Goal: Task Accomplishment & Management: Manage account settings

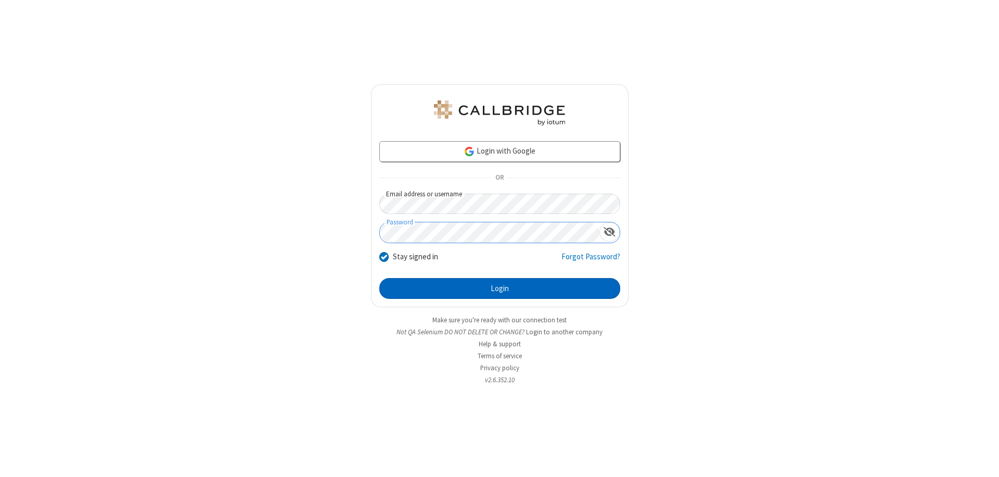
click at [500, 288] on button "Login" at bounding box center [499, 288] width 241 height 21
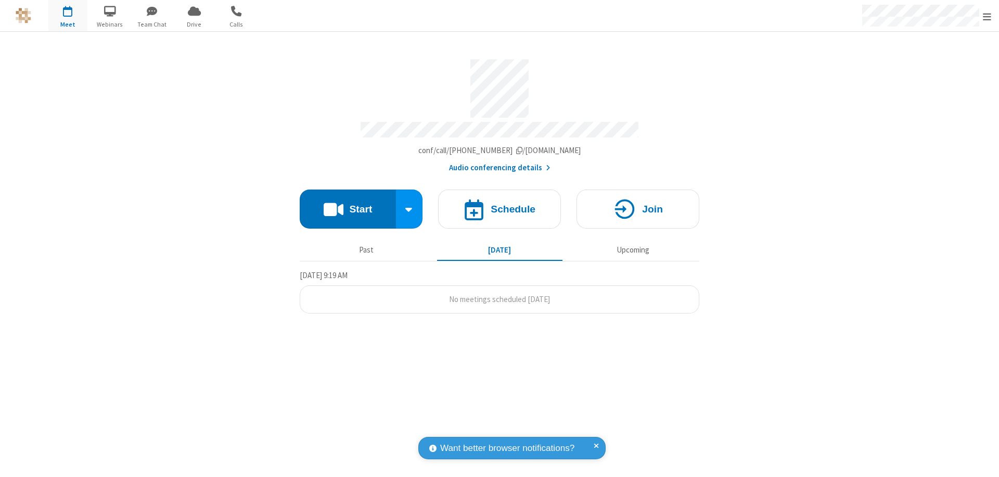
click at [987, 16] on span "Open menu" at bounding box center [987, 16] width 8 height 10
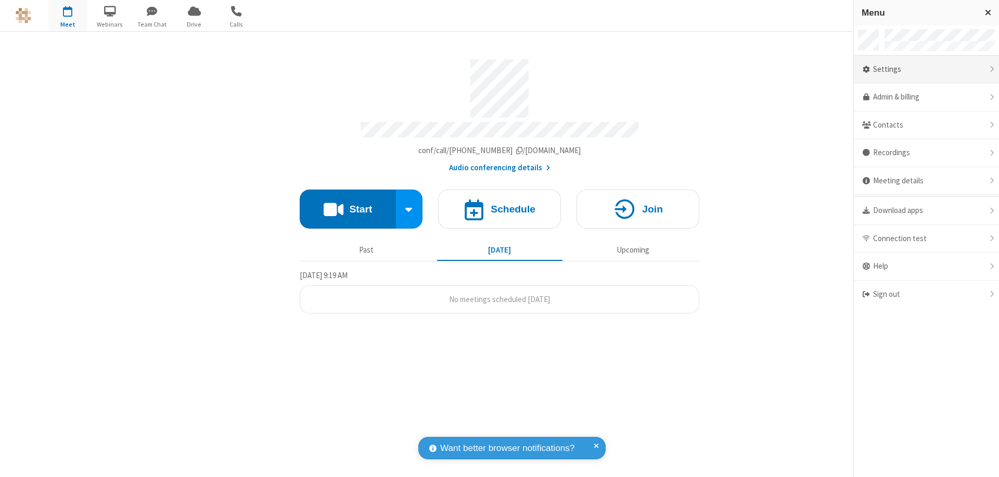
click at [926, 69] on div "Settings" at bounding box center [926, 70] width 145 height 28
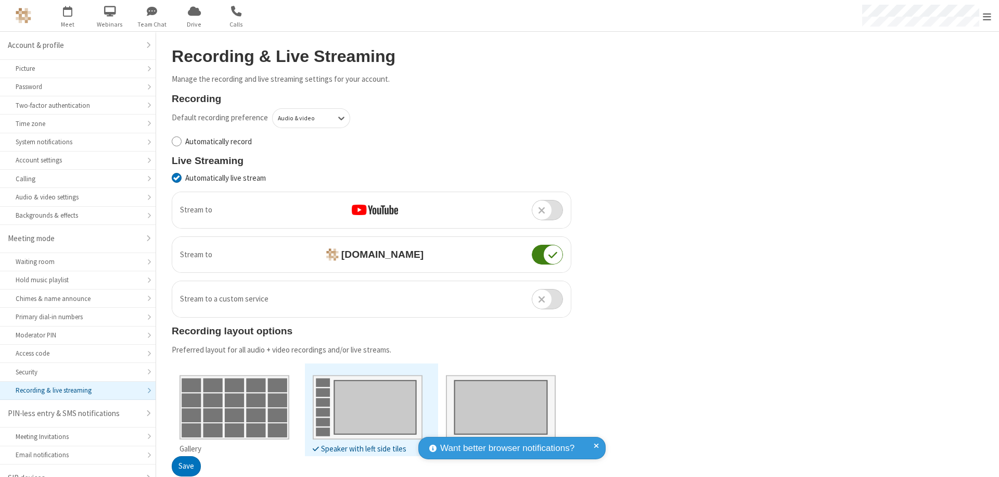
scroll to position [15, 0]
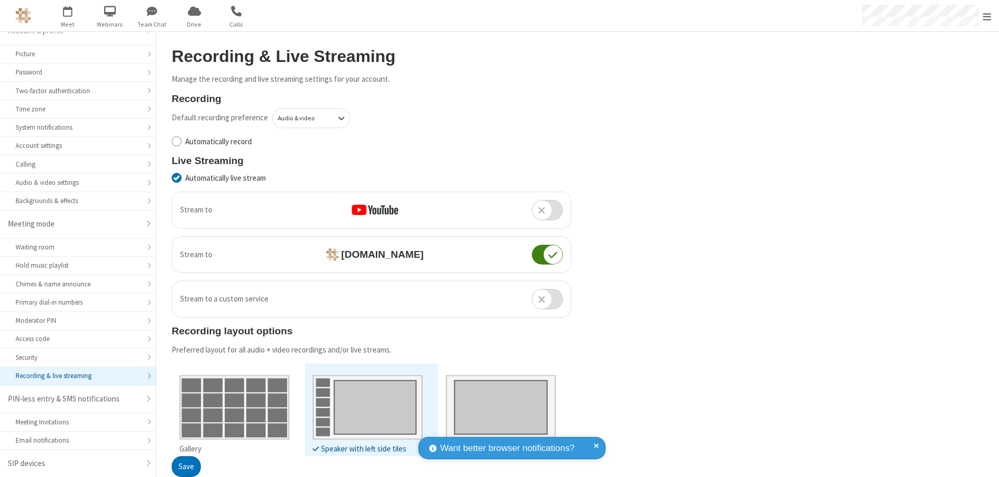
click at [176, 141] on input "Automatically record" at bounding box center [177, 141] width 10 height 11
checkbox input "true"
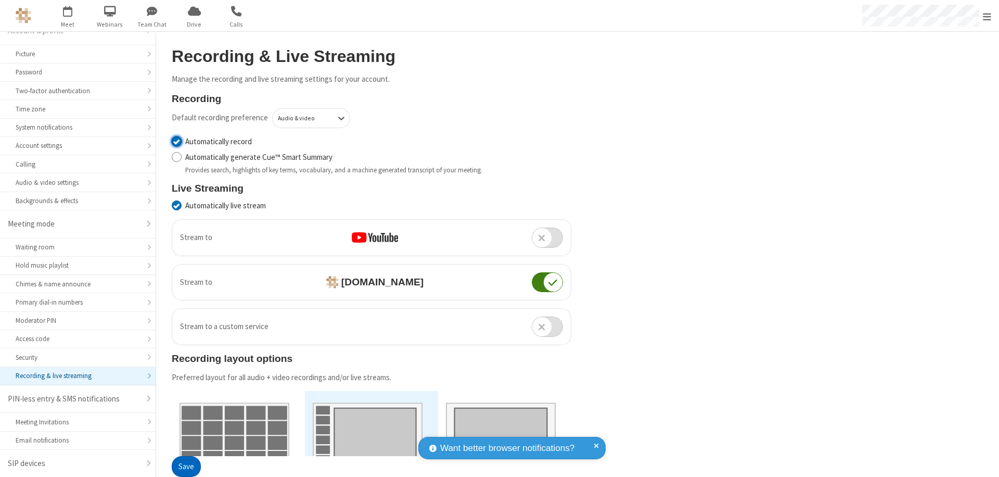
click at [186, 466] on button "Save" at bounding box center [186, 466] width 29 height 21
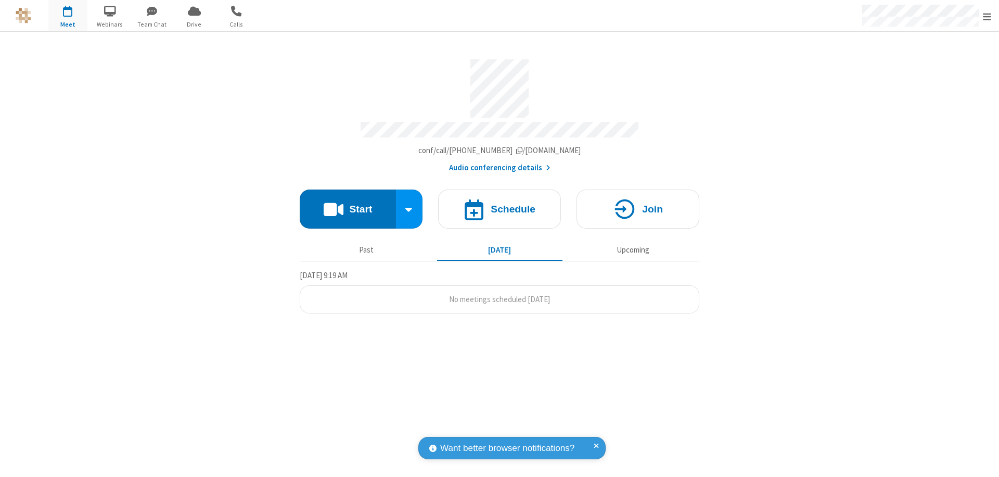
click at [348, 204] on button "Start" at bounding box center [348, 208] width 96 height 39
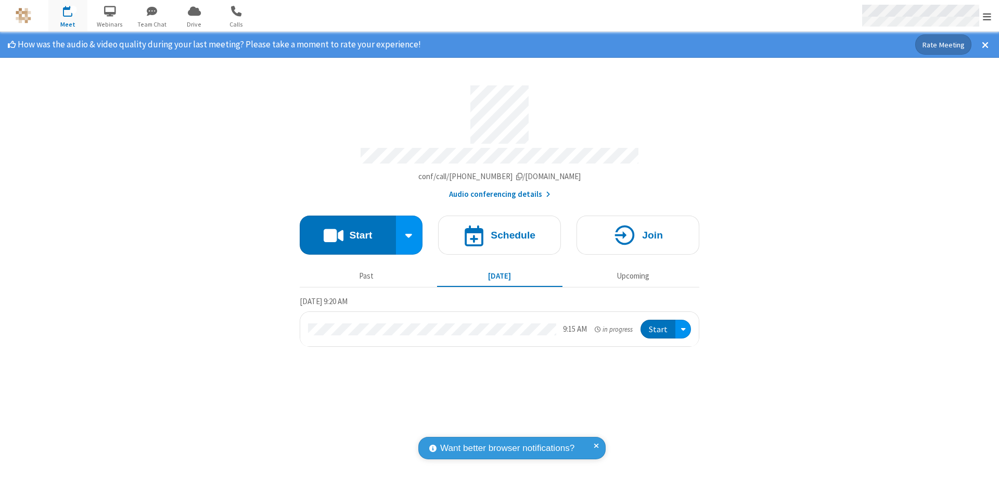
click at [987, 16] on span "Open menu" at bounding box center [987, 16] width 8 height 10
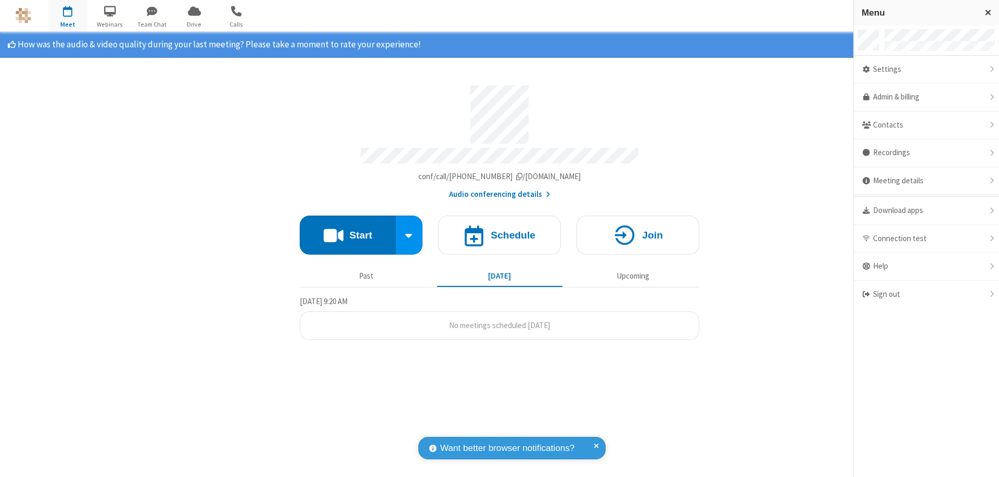
click at [926, 69] on div "Settings" at bounding box center [926, 70] width 145 height 28
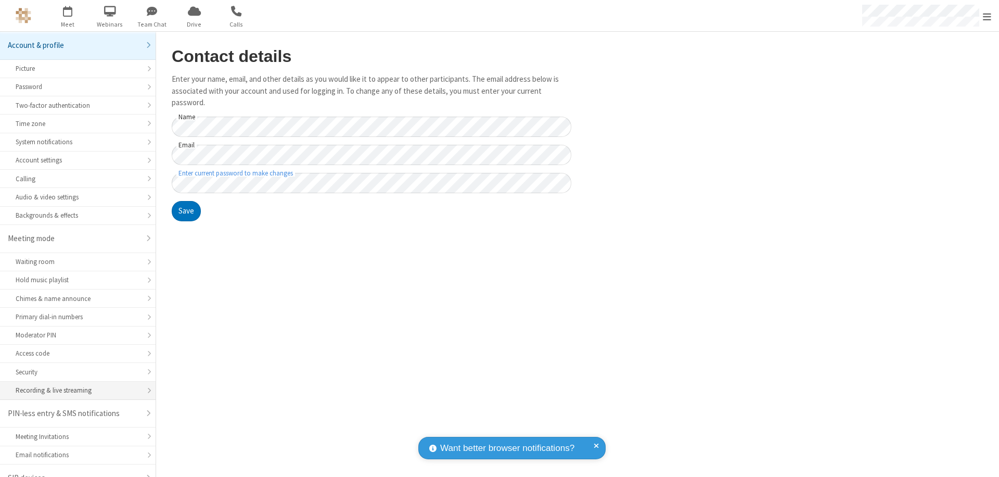
click at [74, 385] on div "Recording & live streaming" at bounding box center [78, 390] width 124 height 10
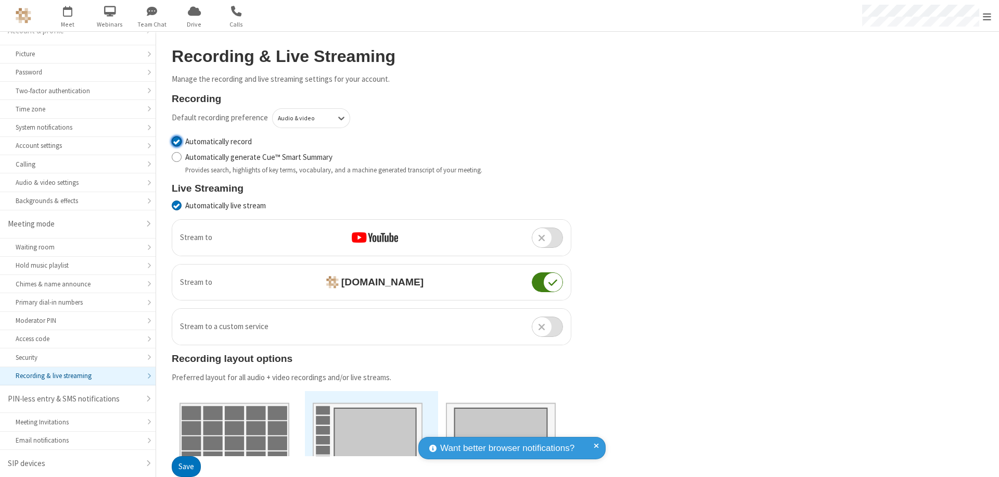
click at [176, 141] on input "Automatically record" at bounding box center [177, 141] width 10 height 11
checkbox input "false"
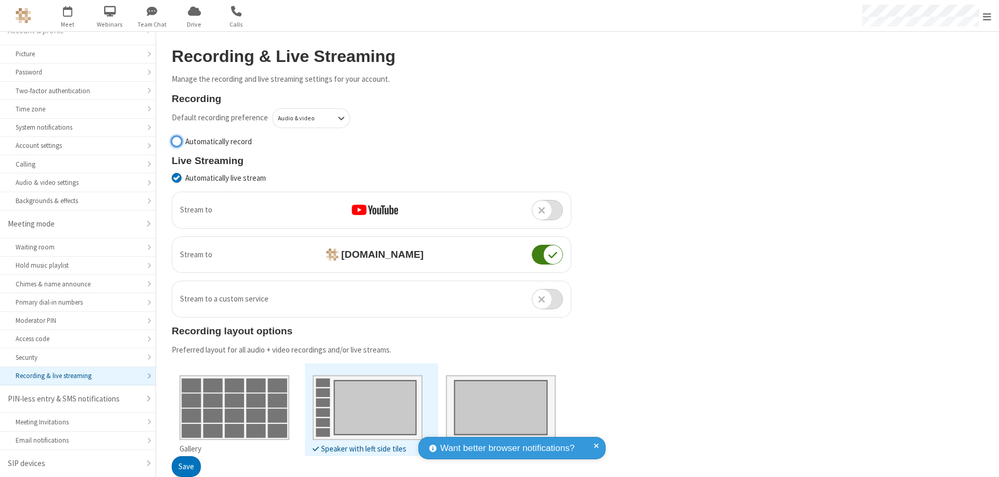
click at [186, 466] on button "Save" at bounding box center [186, 466] width 29 height 21
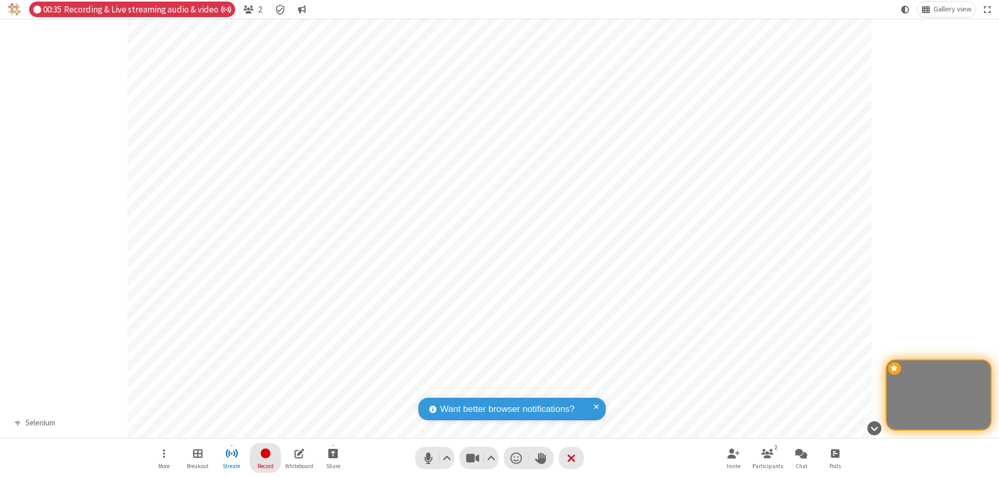
click at [265, 457] on span "Stop recording" at bounding box center [266, 453] width 12 height 13
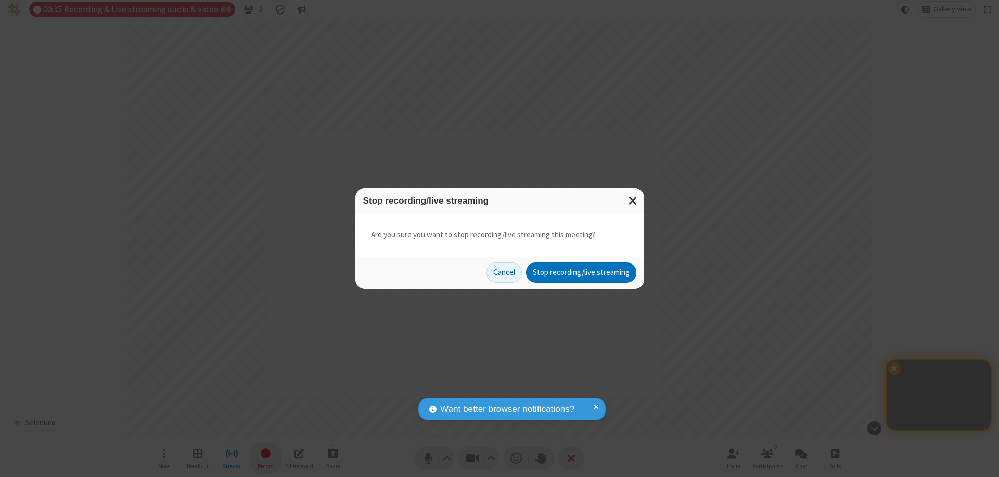
click at [581, 272] on button "Stop recording/live streaming" at bounding box center [581, 272] width 110 height 21
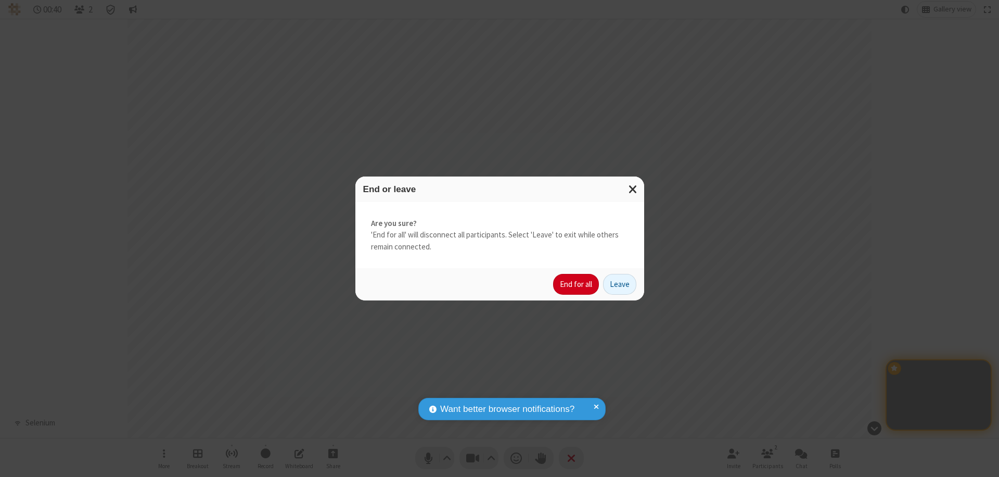
click at [577, 284] on button "End for all" at bounding box center [576, 284] width 46 height 21
